Goal: Information Seeking & Learning: Learn about a topic

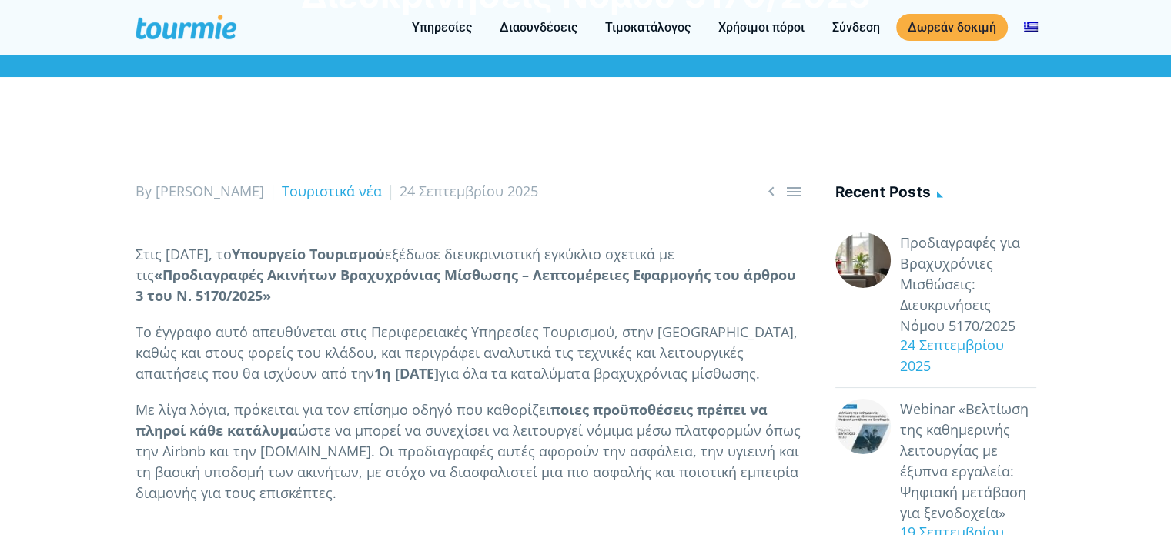
scroll to position [182, 0]
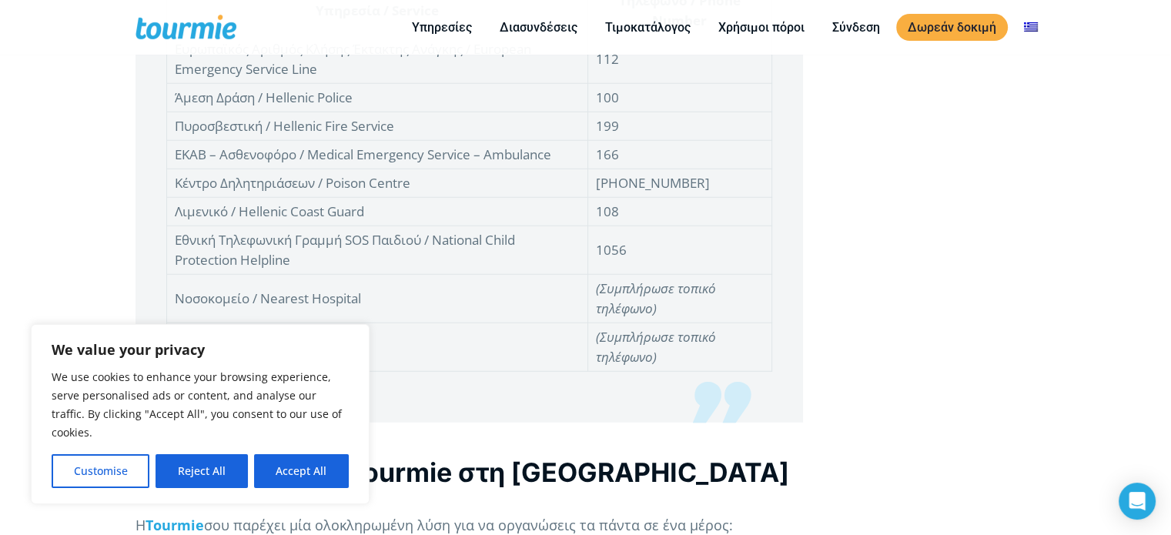
drag, startPoint x: 1173, startPoint y: 39, endPoint x: 1176, endPoint y: 394, distance: 354.9
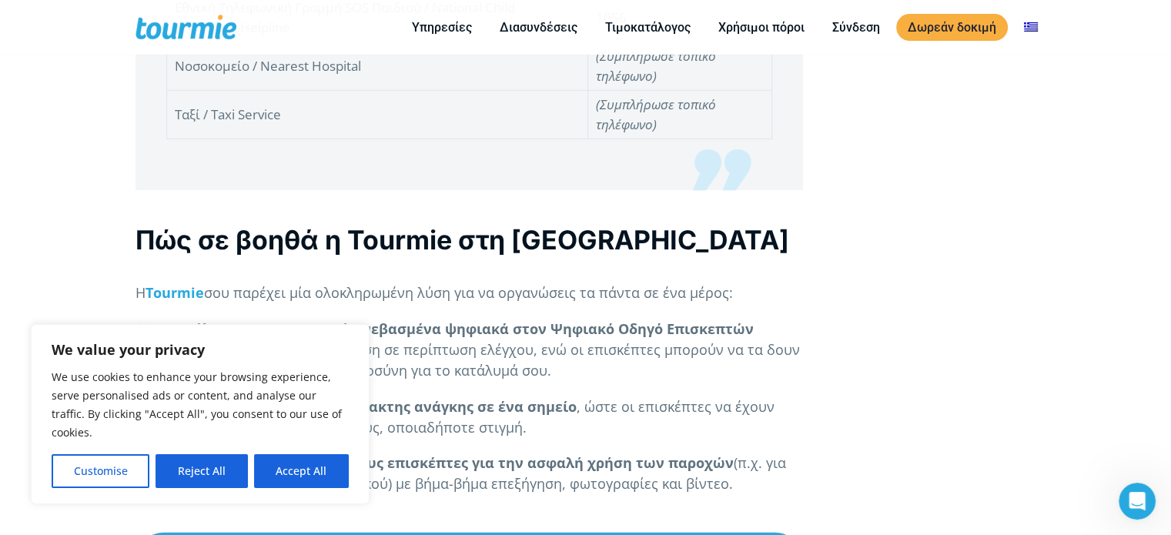
scroll to position [0, 0]
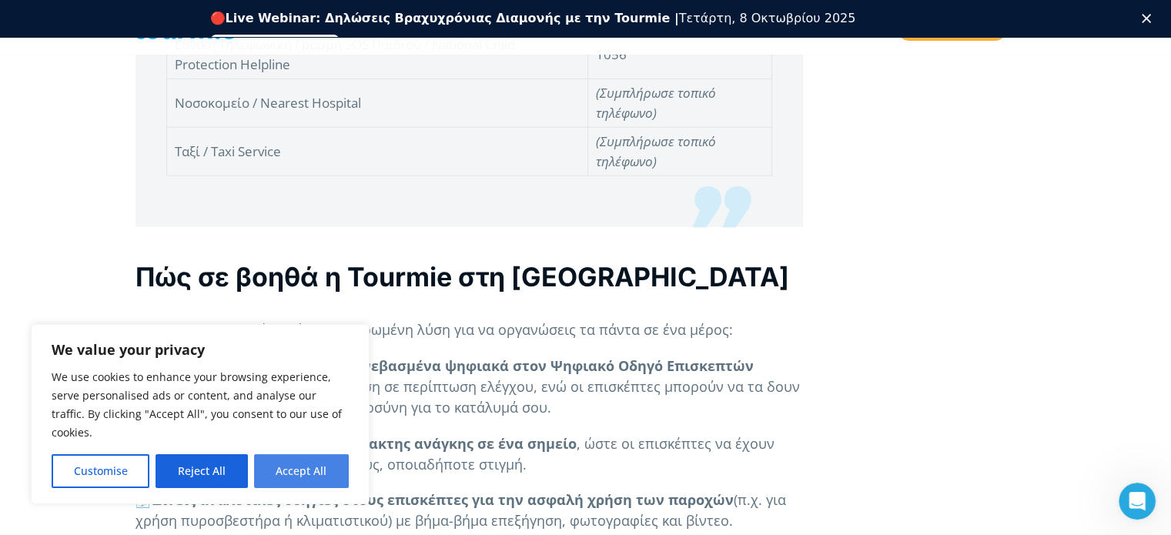
click at [317, 470] on button "Accept All" at bounding box center [301, 471] width 95 height 34
checkbox input "true"
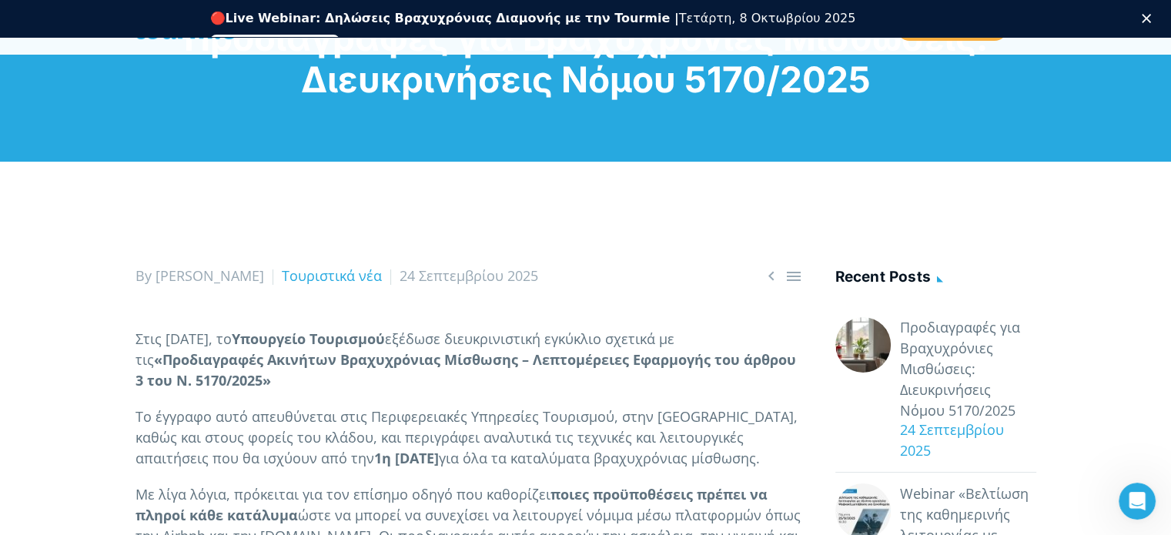
scroll to position [89, 0]
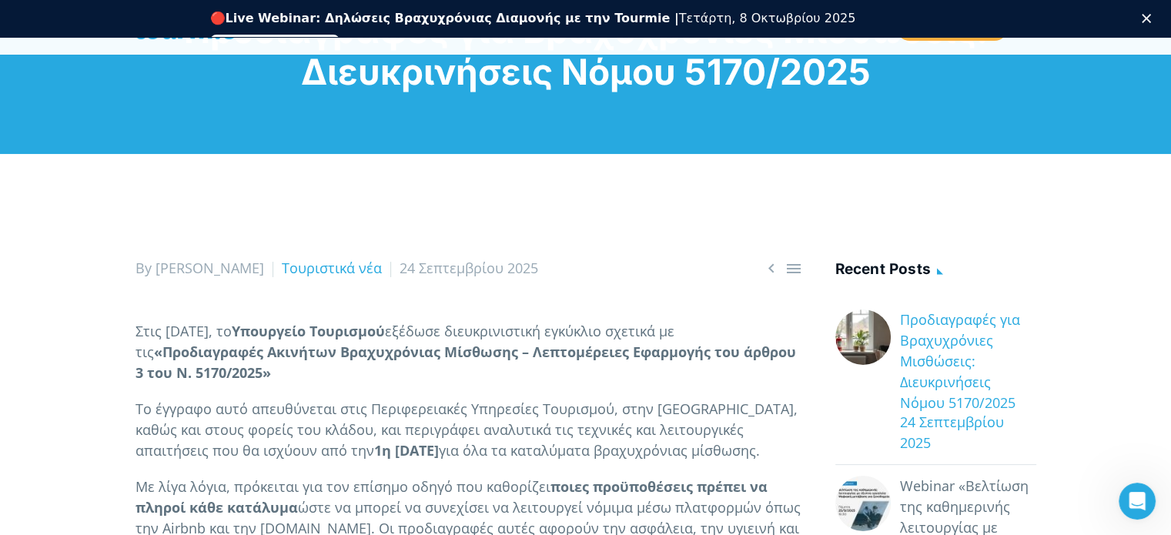
click at [934, 397] on link "Προδιαγραφές για Βραχυχρόνιες Μισθώσεις: Διευκρινήσεις Νόμου 5170/2025" at bounding box center [968, 361] width 136 height 104
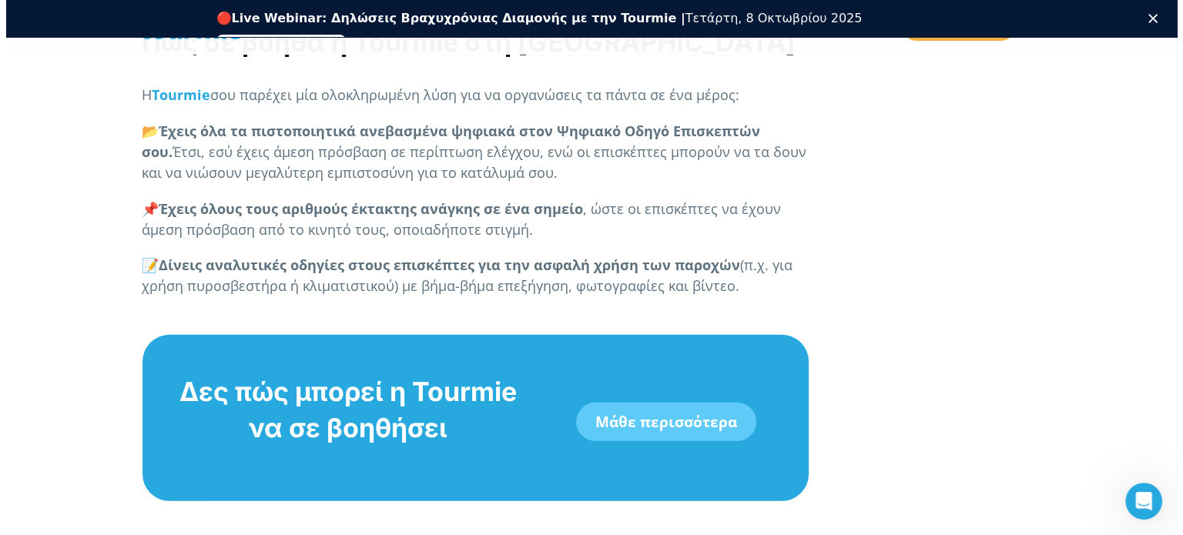
scroll to position [4554, 0]
